Goal: Communication & Community: Ask a question

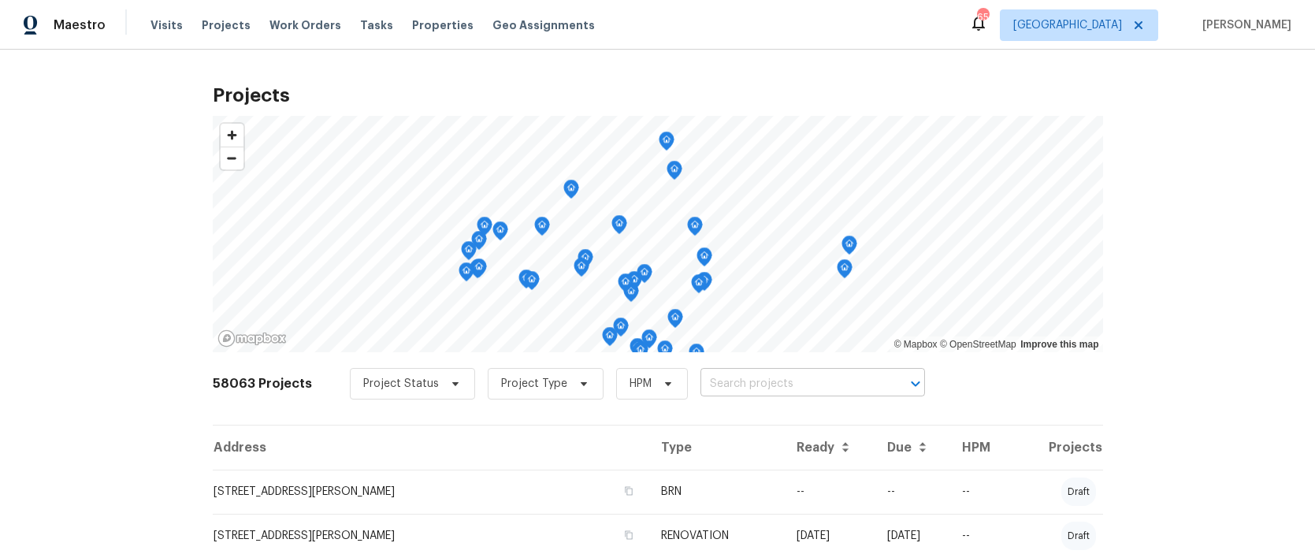
click at [769, 385] on input "text" at bounding box center [791, 384] width 180 height 24
type input "11915"
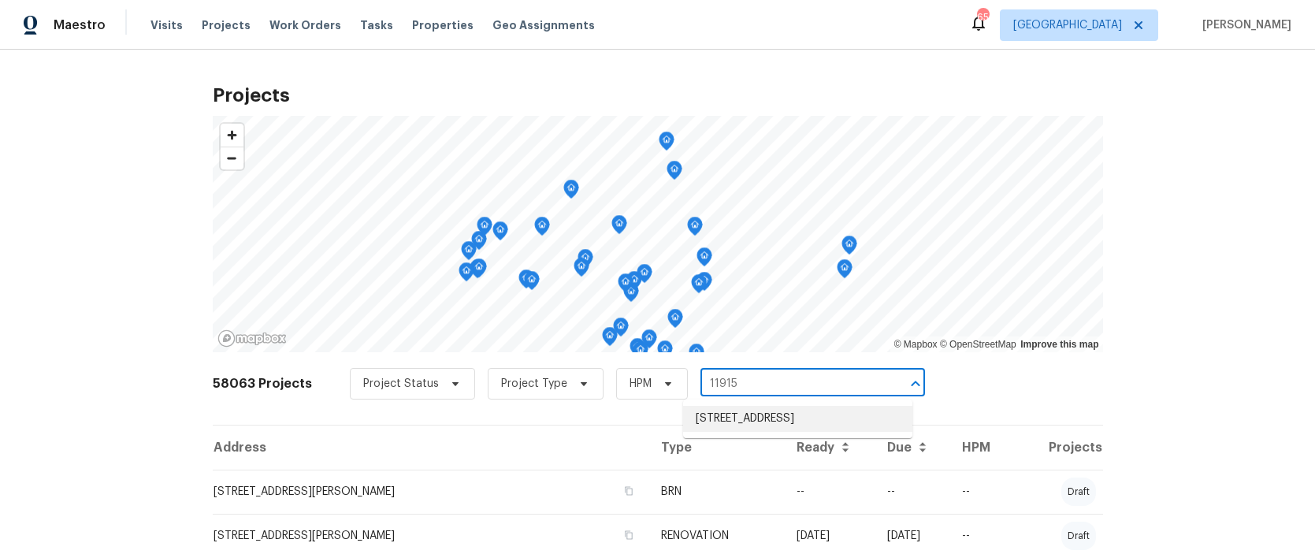
click at [750, 414] on li "11915 Carriage Park Ln, Duluth, GA 30097" at bounding box center [797, 419] width 229 height 26
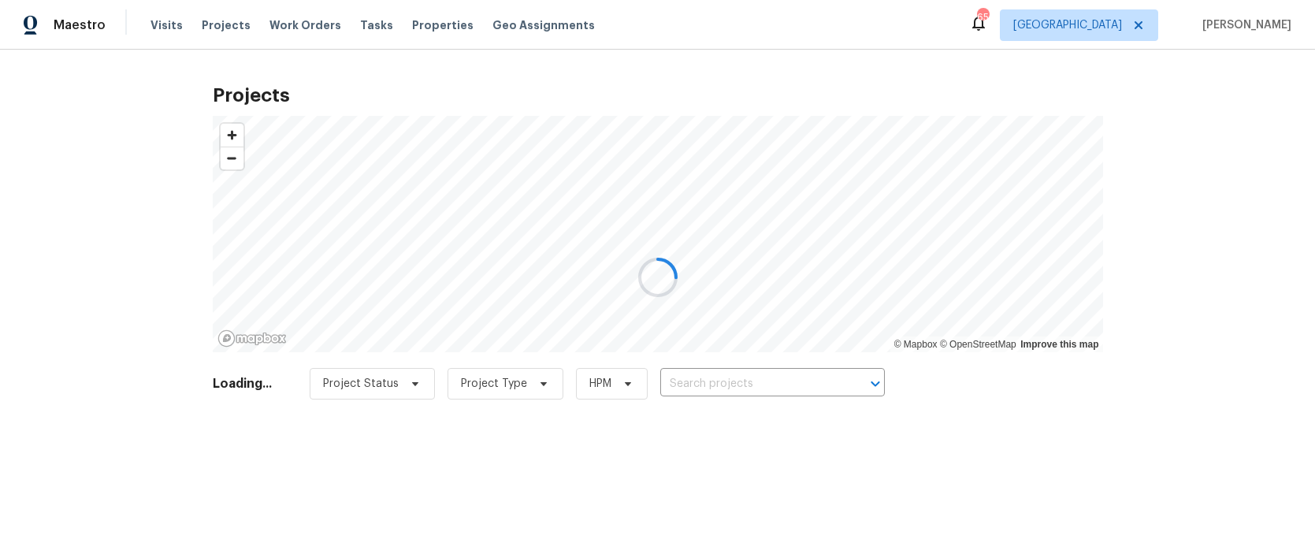
type input "11915 Carriage Park Ln, Duluth, GA 30097"
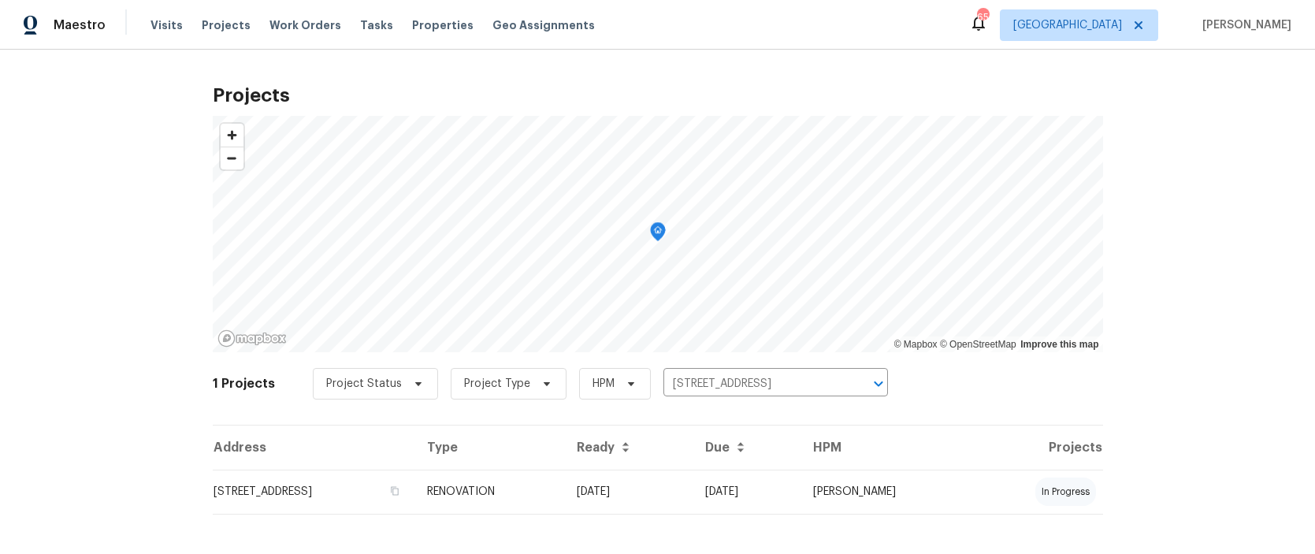
click at [359, 492] on td "11915 Carriage Park Ln, Duluth, GA 30097" at bounding box center [314, 492] width 203 height 44
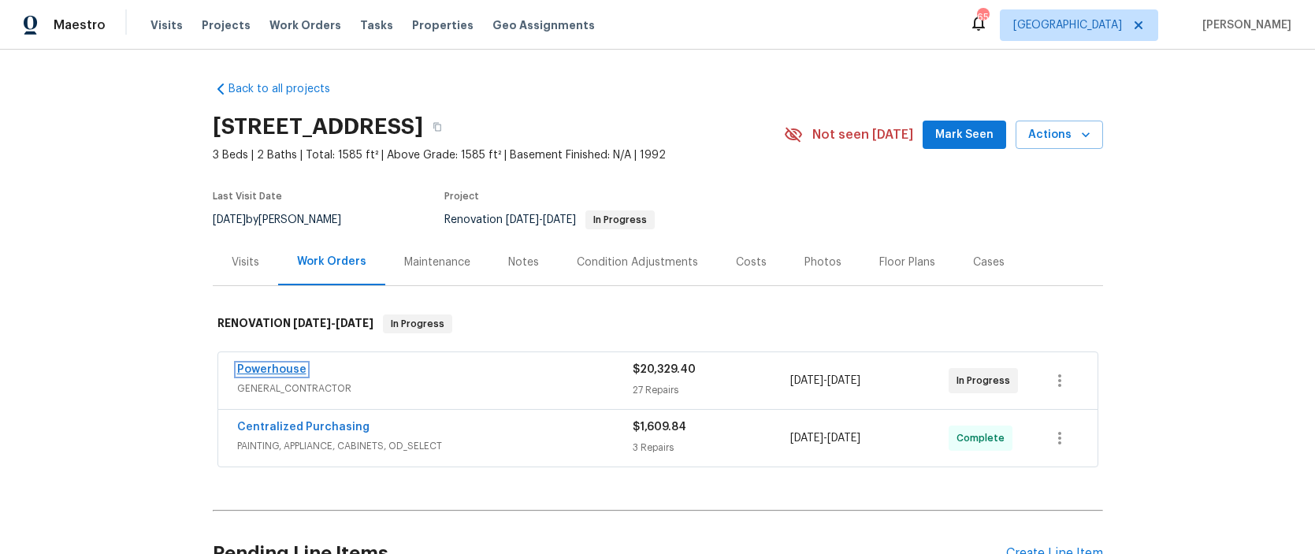
click at [291, 373] on link "Powerhouse" at bounding box center [271, 369] width 69 height 11
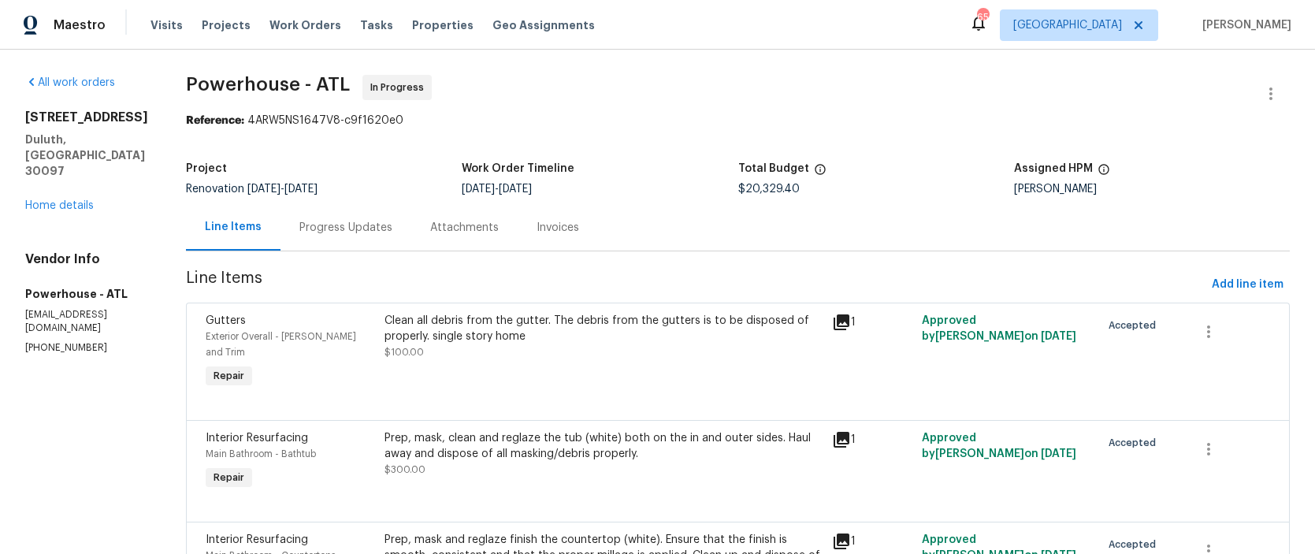
click at [392, 229] on div "Progress Updates" at bounding box center [345, 228] width 93 height 16
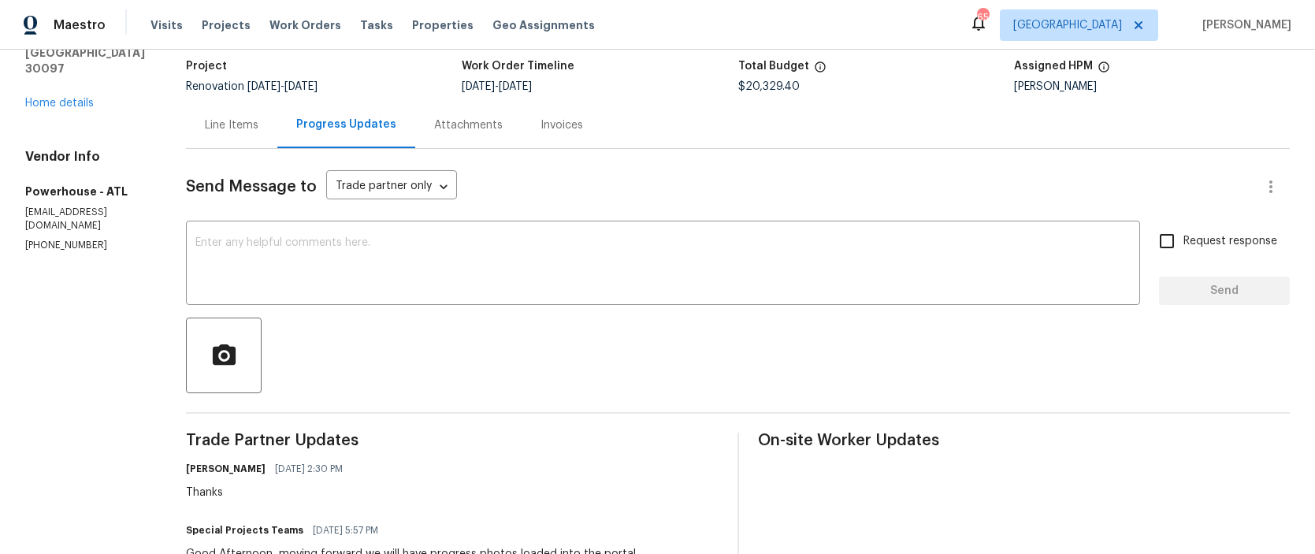
scroll to position [90, 0]
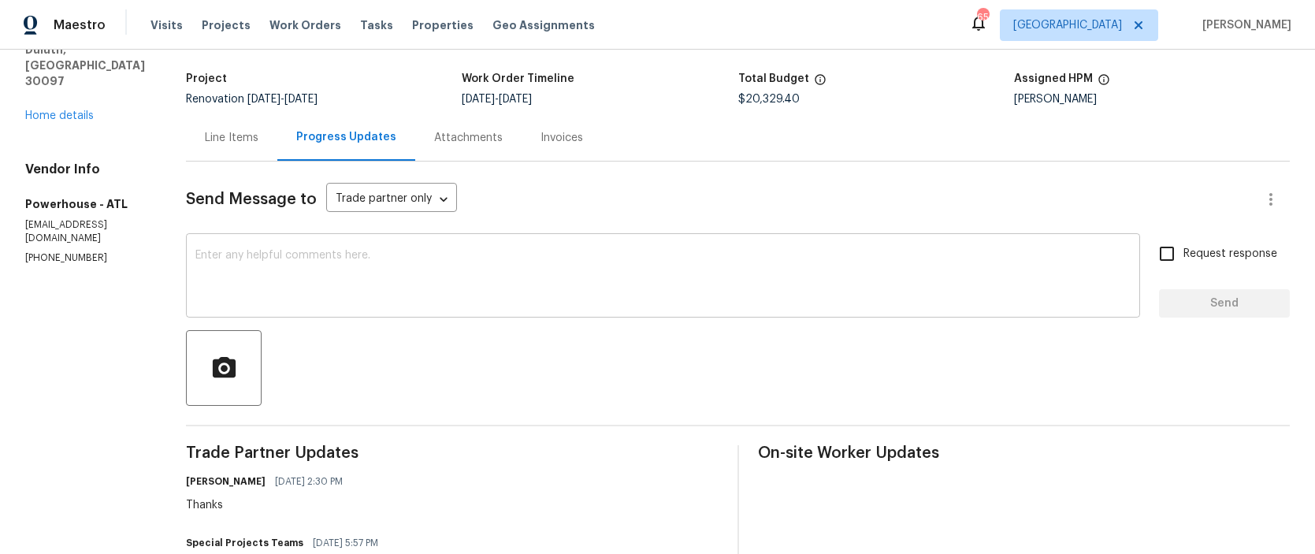
click at [366, 253] on textarea at bounding box center [662, 277] width 935 height 55
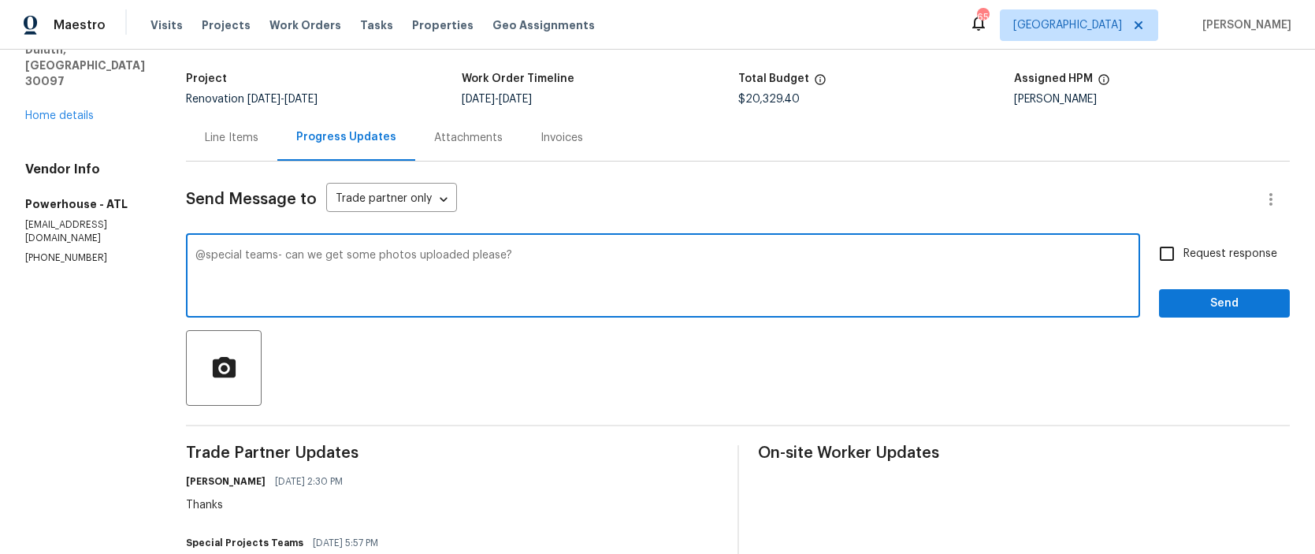
type textarea "@special teams- can we get some photos uploaded please?"
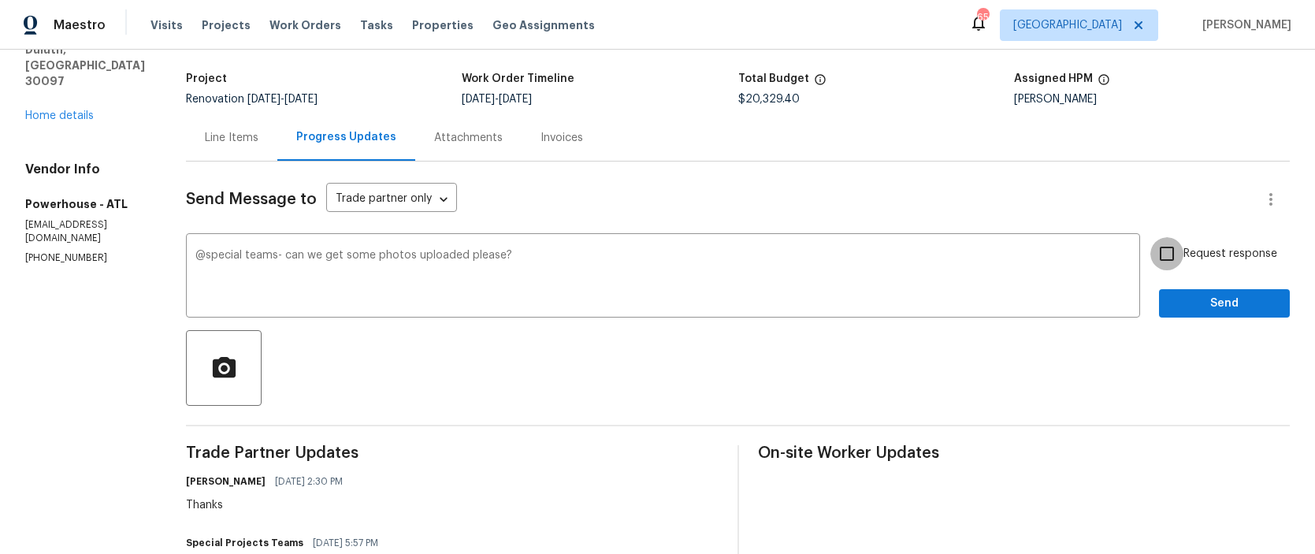
click at [1158, 256] on input "Request response" at bounding box center [1166, 253] width 33 height 33
checkbox input "true"
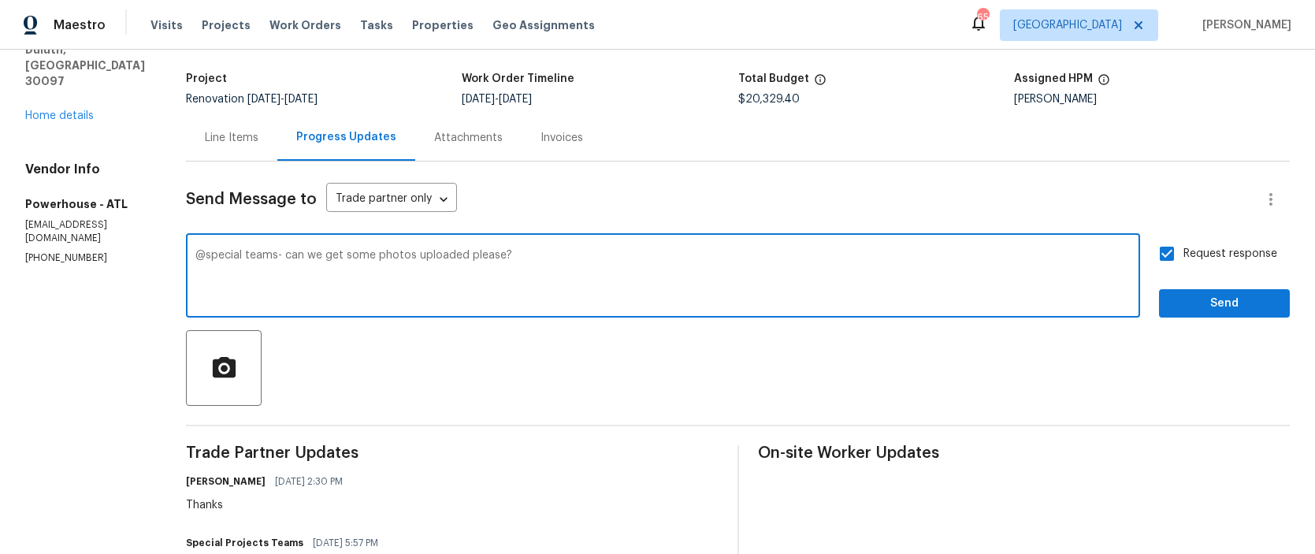
drag, startPoint x: 614, startPoint y: 260, endPoint x: 243, endPoint y: 243, distance: 370.7
click at [243, 243] on div "@special teams- can we get some photos uploaded please? x ​" at bounding box center [663, 277] width 954 height 80
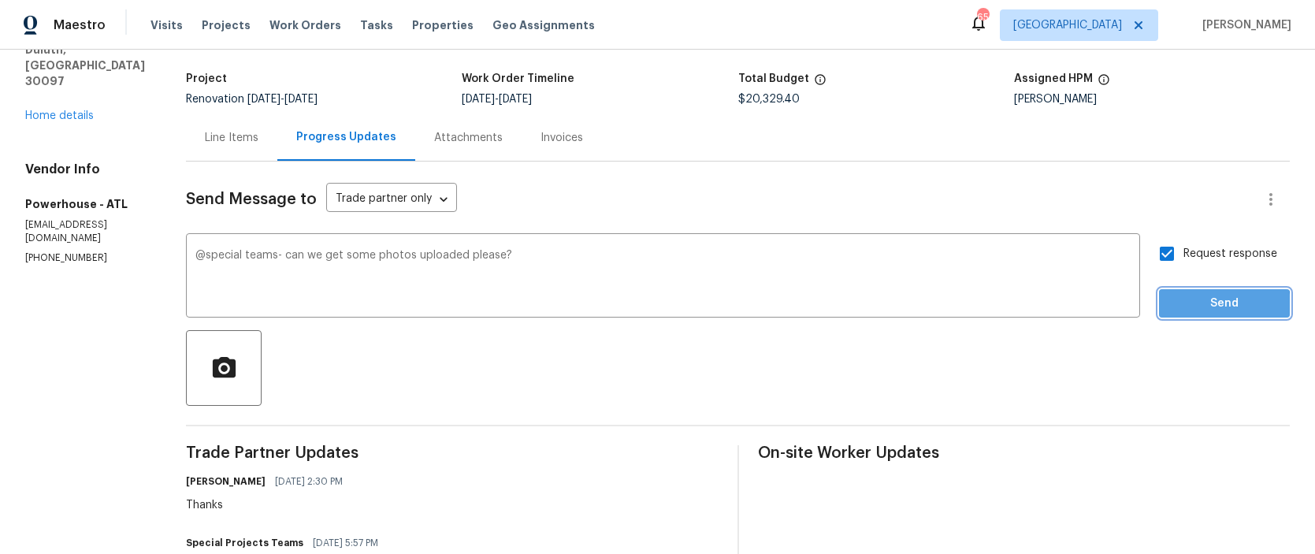
click at [1184, 308] on span "Send" at bounding box center [1225, 304] width 106 height 20
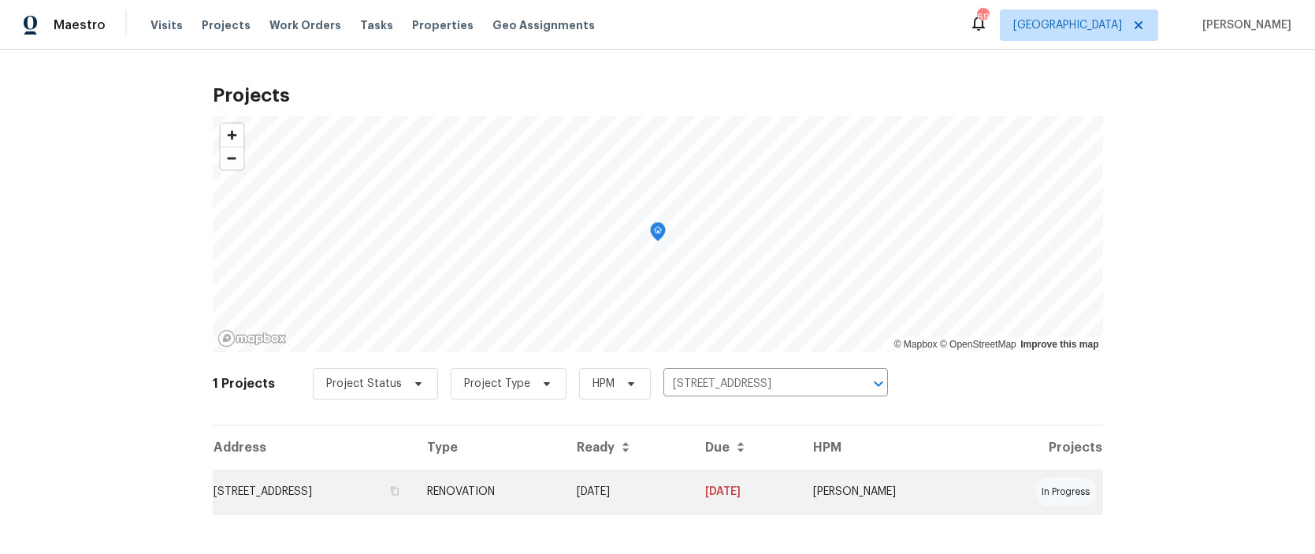
click at [303, 491] on td "[STREET_ADDRESS]" at bounding box center [314, 492] width 203 height 44
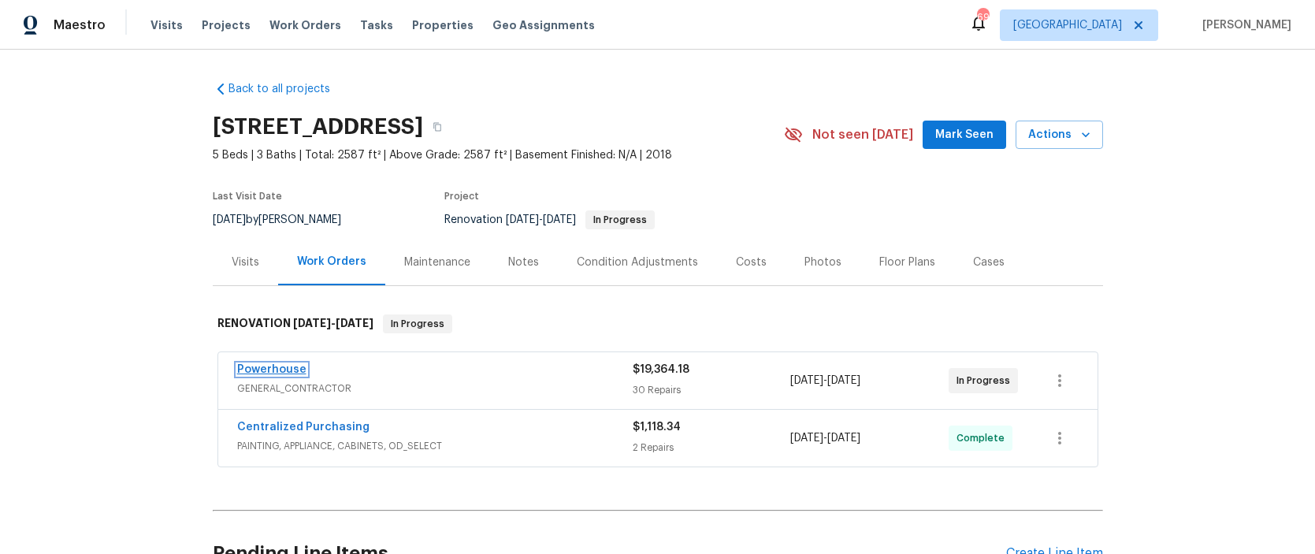
click at [287, 369] on link "Powerhouse" at bounding box center [271, 369] width 69 height 11
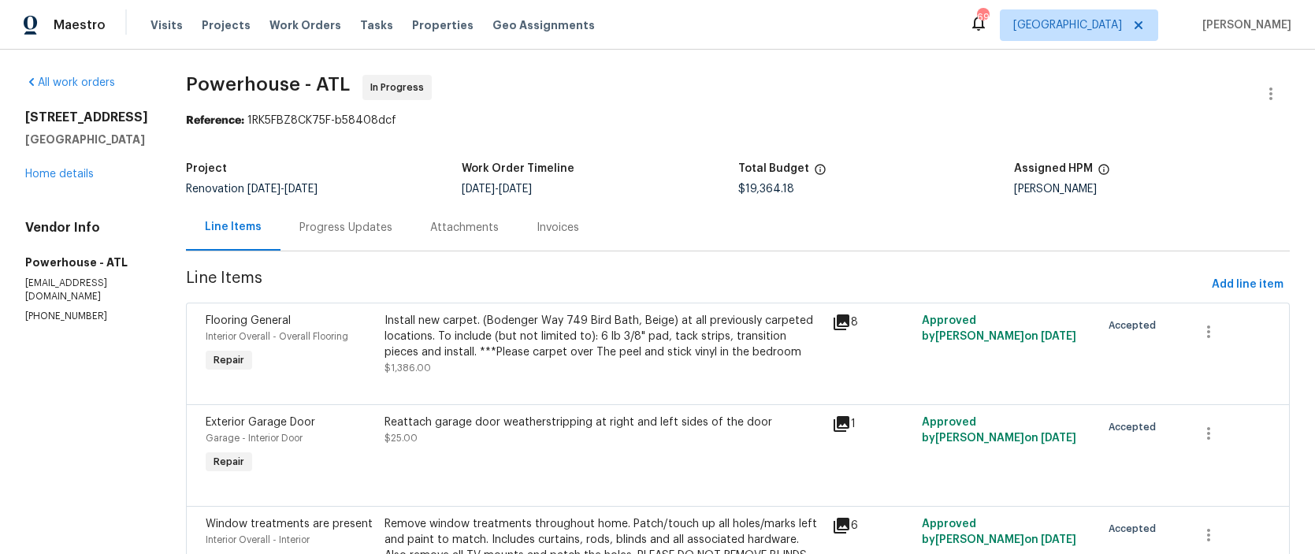
click at [392, 231] on div "Progress Updates" at bounding box center [345, 228] width 93 height 16
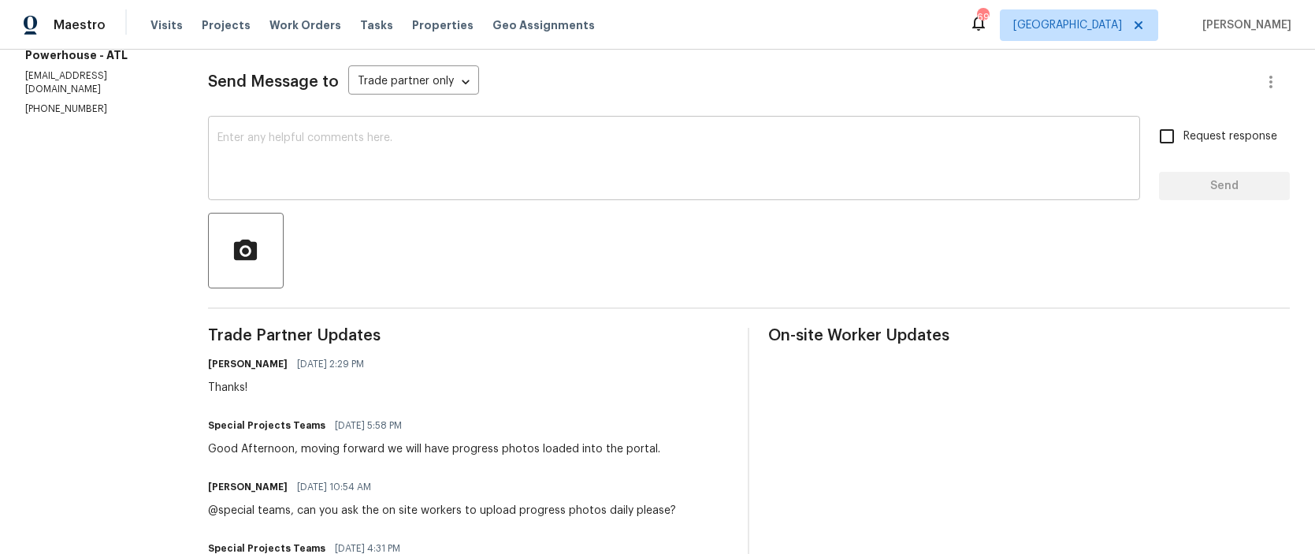
scroll to position [210, 0]
click at [414, 162] on textarea at bounding box center [673, 157] width 913 height 55
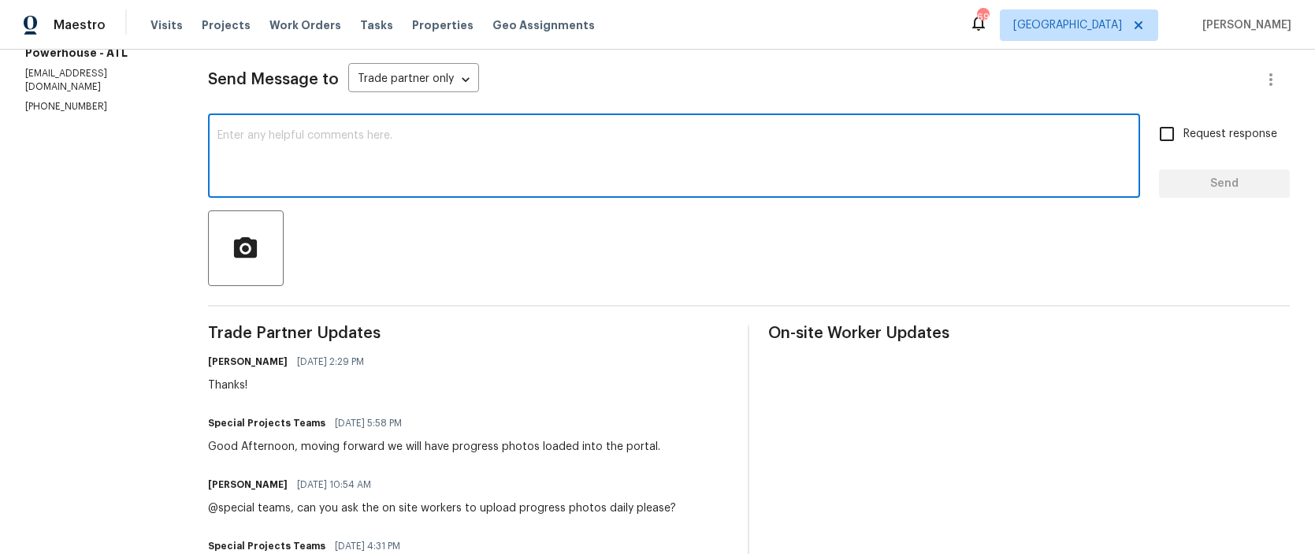
paste textarea "@special teams- can we get some photos uploaded please?"
type textarea "@special teams- can we get some photos uploaded please?"
click at [1159, 135] on input "Request response" at bounding box center [1166, 133] width 33 height 33
checkbox input "true"
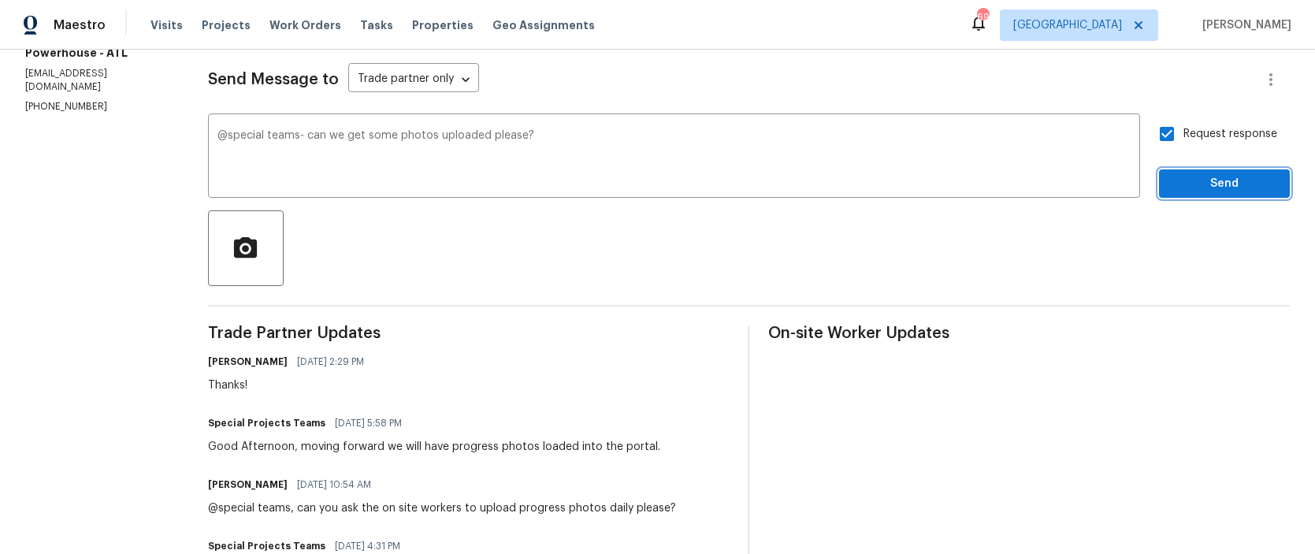
drag, startPoint x: 1195, startPoint y: 180, endPoint x: 1194, endPoint y: 201, distance: 20.5
click at [1195, 181] on span "Send" at bounding box center [1225, 184] width 106 height 20
